Goal: Obtain resource: Download file/media

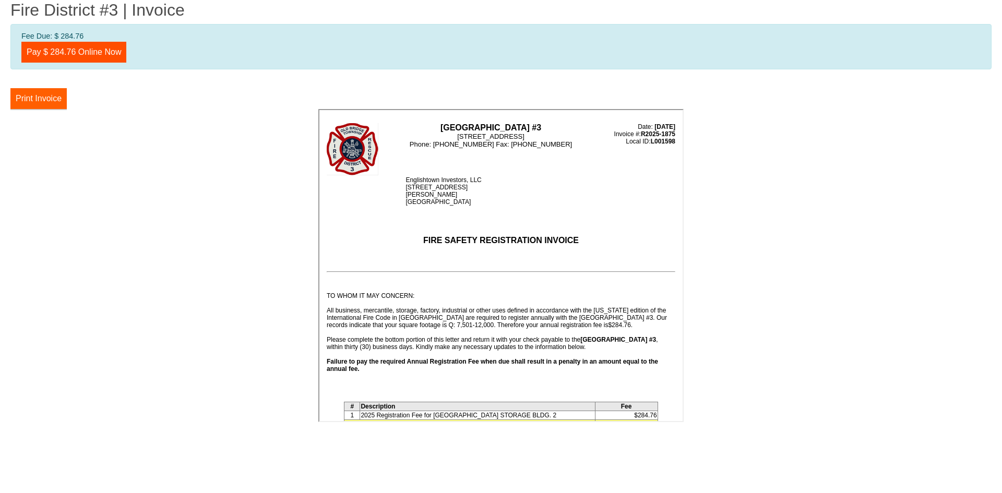
click at [41, 94] on button "Print Invoice" at bounding box center [38, 98] width 56 height 21
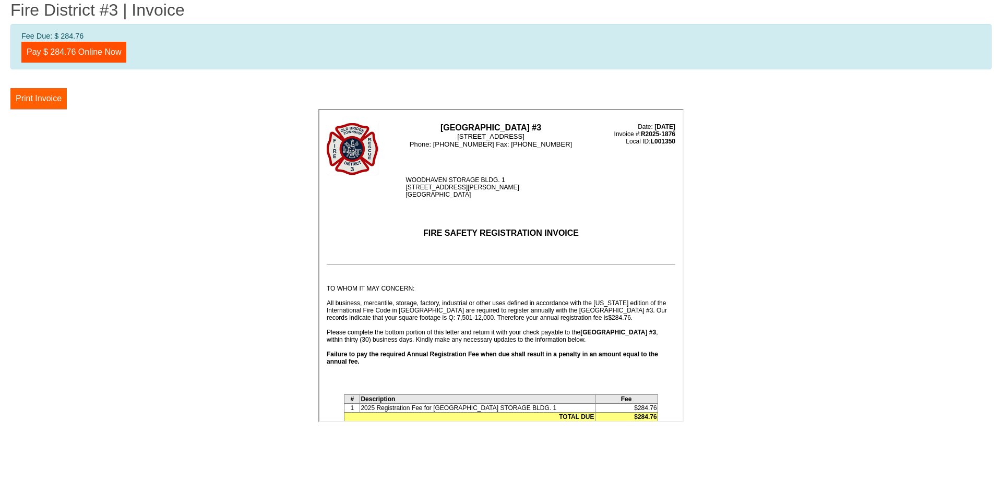
click at [35, 95] on button "Print Invoice" at bounding box center [38, 98] width 56 height 21
